Goal: Transaction & Acquisition: Purchase product/service

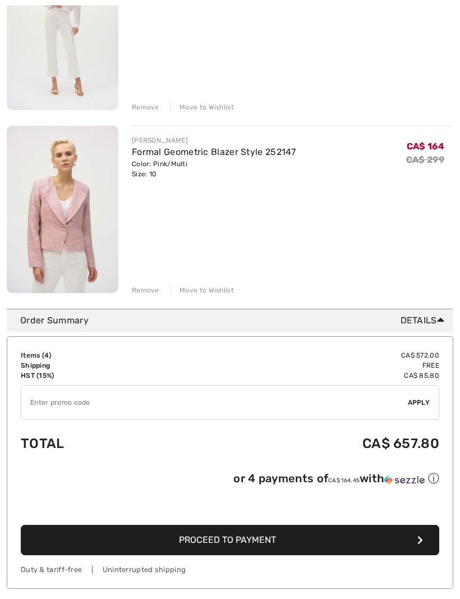
scroll to position [591, 0]
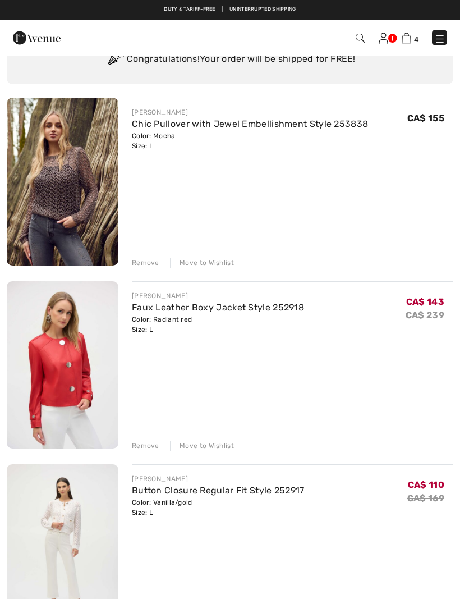
click at [150, 447] on div "Remove" at bounding box center [146, 446] width 28 height 10
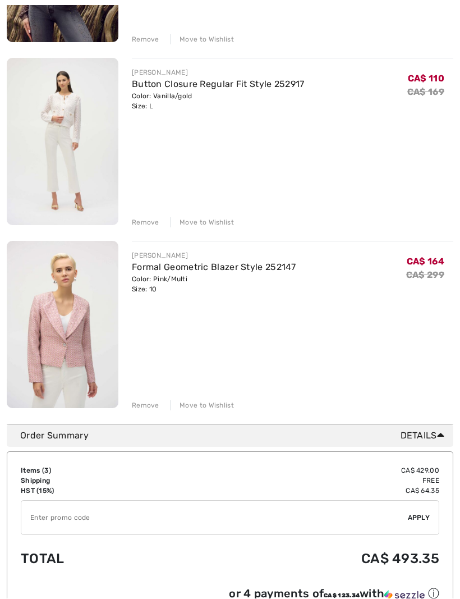
scroll to position [292, 0]
click at [65, 522] on input "TEXT" at bounding box center [214, 518] width 387 height 34
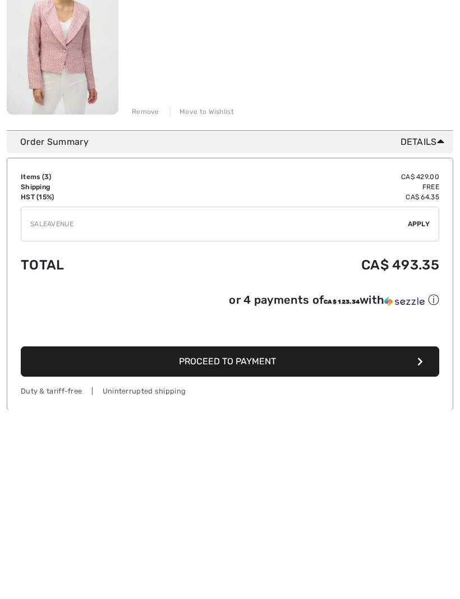
type input "SALEAVENUE"
click at [419, 408] on span "Apply" at bounding box center [419, 413] width 22 height 10
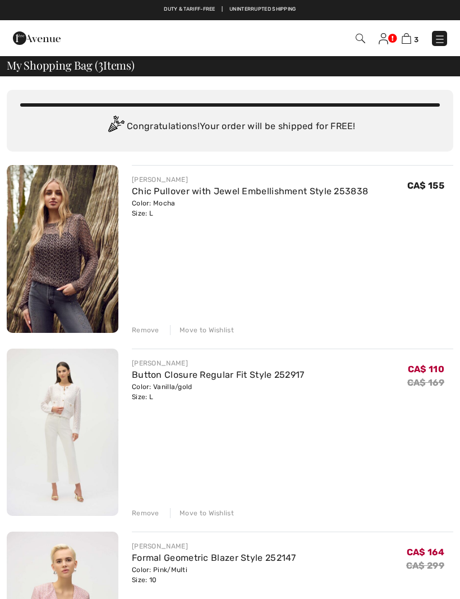
scroll to position [0, 0]
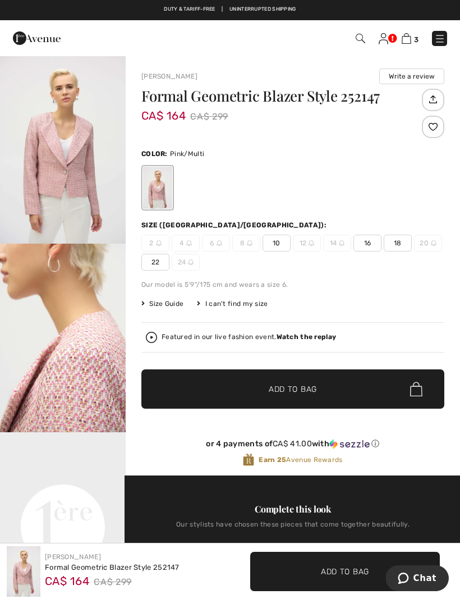
click at [441, 98] on img at bounding box center [433, 99] width 19 height 19
click at [157, 242] on img at bounding box center [159, 243] width 6 height 6
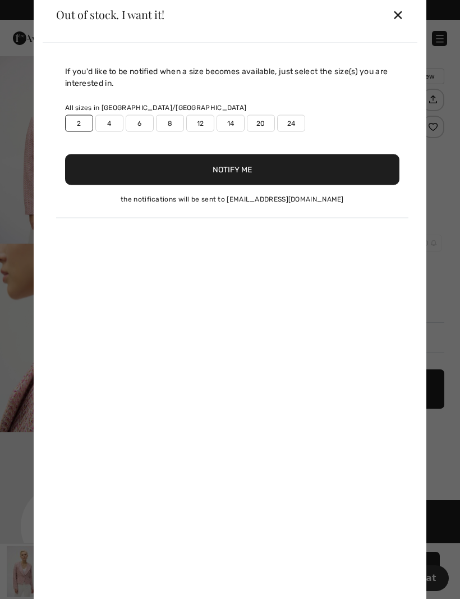
click at [403, 11] on div "✕" at bounding box center [398, 15] width 12 height 24
